Goal: Task Accomplishment & Management: Use online tool/utility

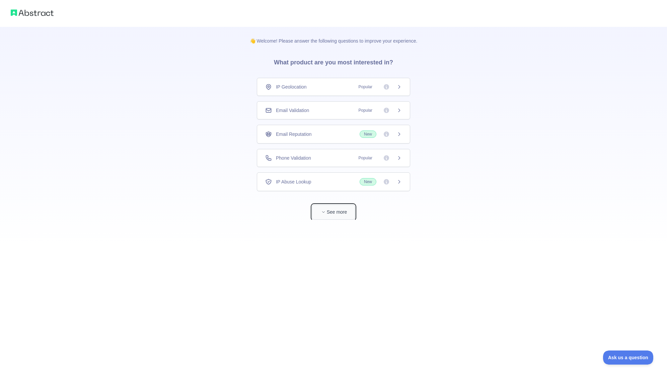
click at [341, 212] on button "See more" at bounding box center [333, 211] width 43 height 15
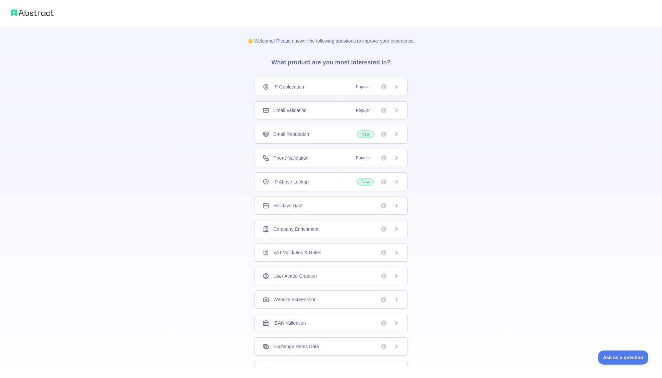
click at [371, 157] on span "Popular" at bounding box center [363, 157] width 22 height 7
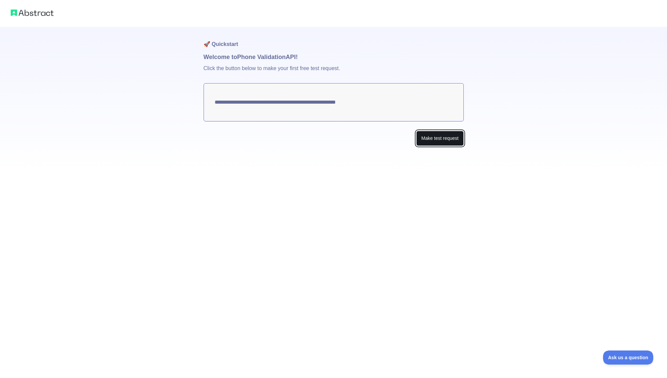
click at [446, 135] on button "Make test request" at bounding box center [439, 138] width 47 height 15
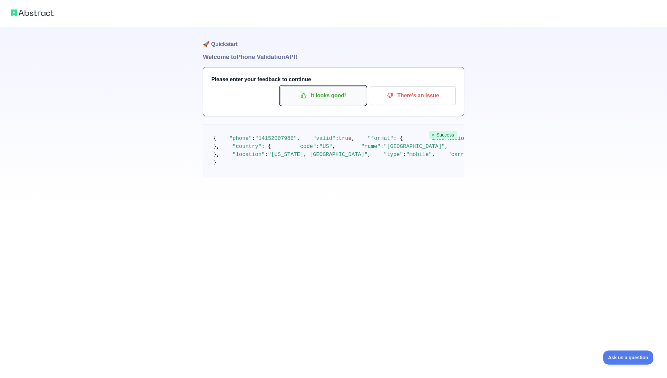
click at [309, 96] on p "It looks good!" at bounding box center [323, 95] width 76 height 11
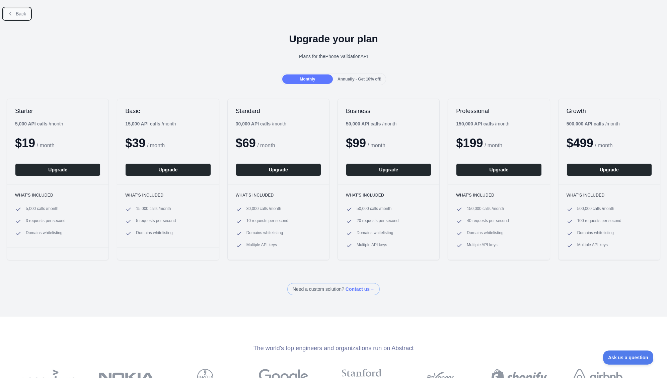
click at [18, 11] on span "Back" at bounding box center [21, 13] width 10 height 5
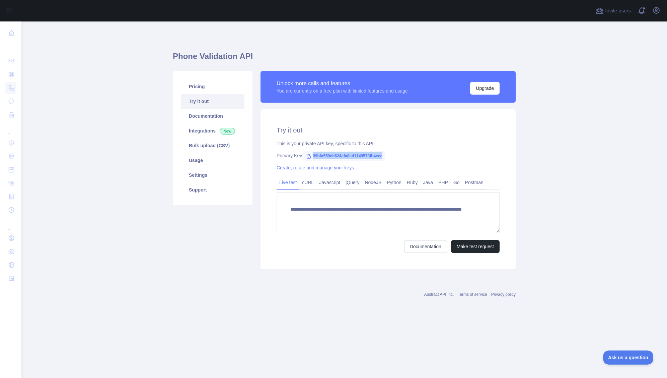
drag, startPoint x: 312, startPoint y: 154, endPoint x: 376, endPoint y: 158, distance: 64.5
click at [376, 159] on span "99bfa559eb624efa8ed1149578fb4eec" at bounding box center [345, 156] width 82 height 10
copy span "99bfa559eb624efa8ed1149578fb4eec"
